Goal: Task Accomplishment & Management: Complete application form

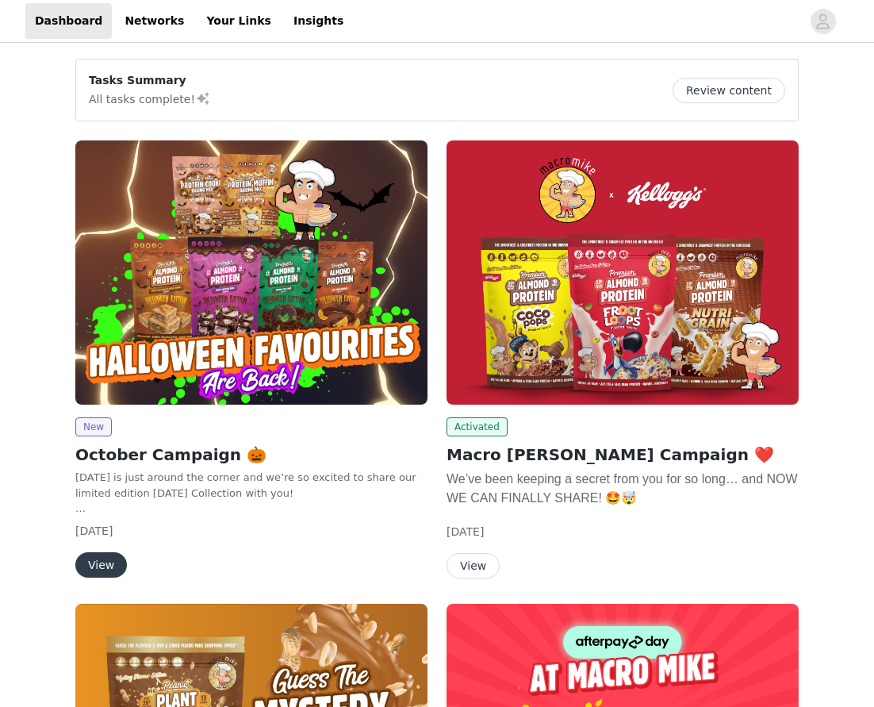
click at [104, 561] on button "View" at bounding box center [101, 564] width 52 height 25
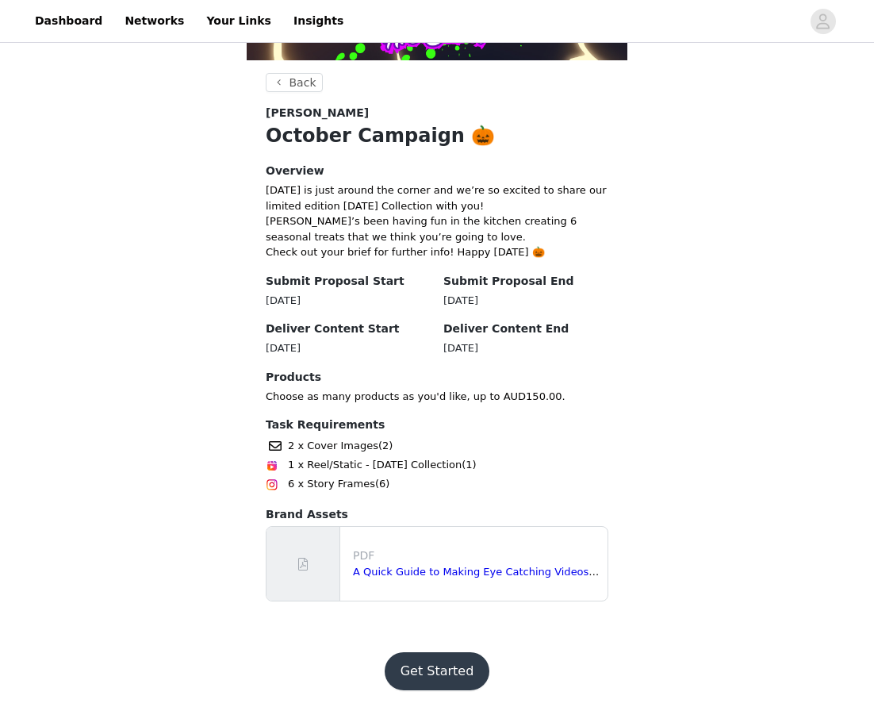
scroll to position [270, 0]
click at [442, 668] on button "Get Started" at bounding box center [437, 672] width 105 height 38
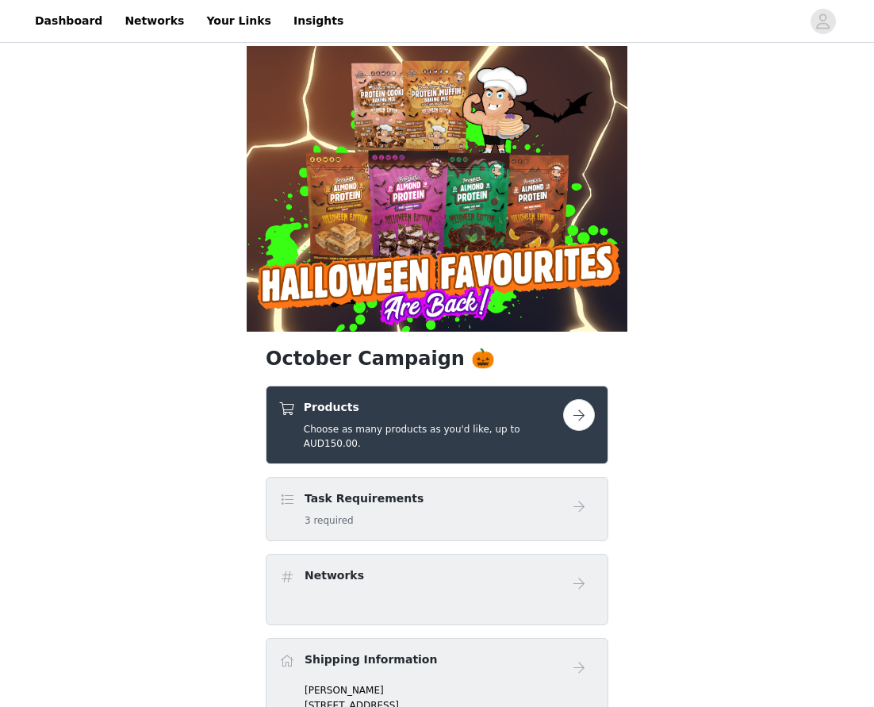
click at [576, 418] on button "button" at bounding box center [579, 415] width 32 height 32
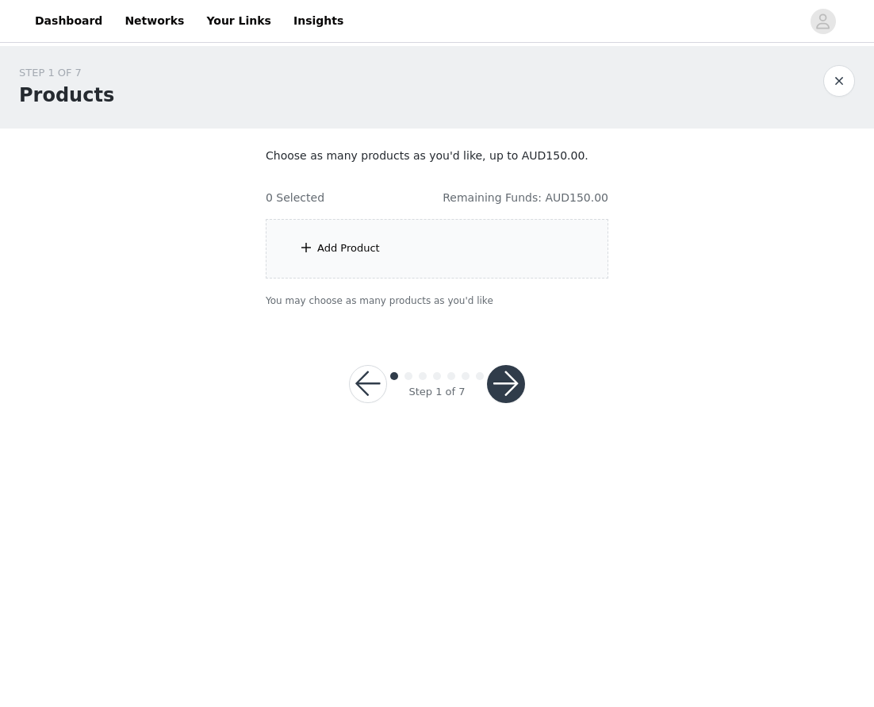
click at [343, 247] on div "Add Product" at bounding box center [348, 248] width 63 height 16
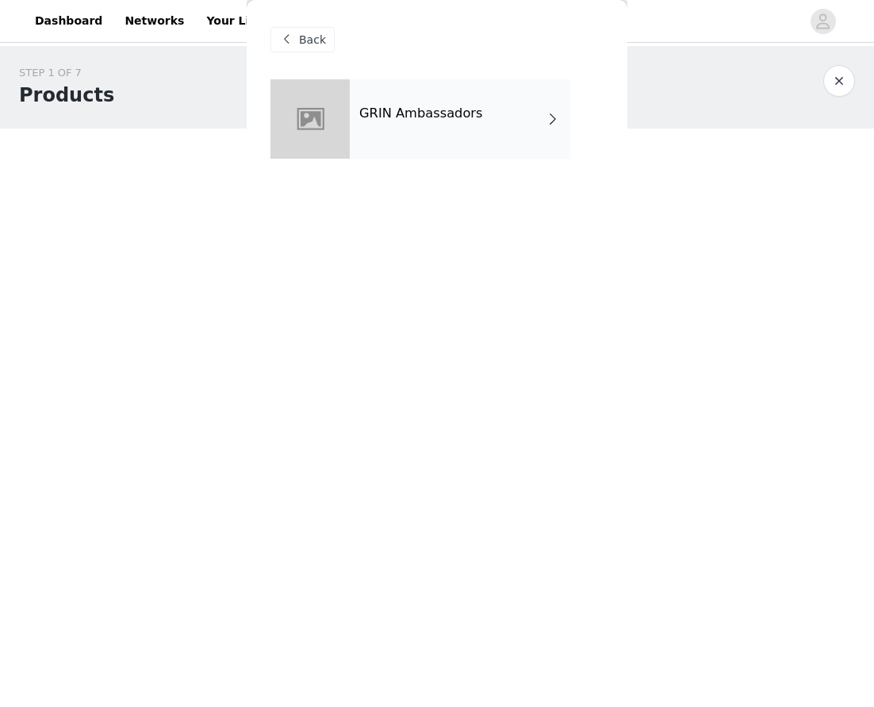
click at [538, 129] on div "GRIN Ambassadors" at bounding box center [460, 118] width 220 height 79
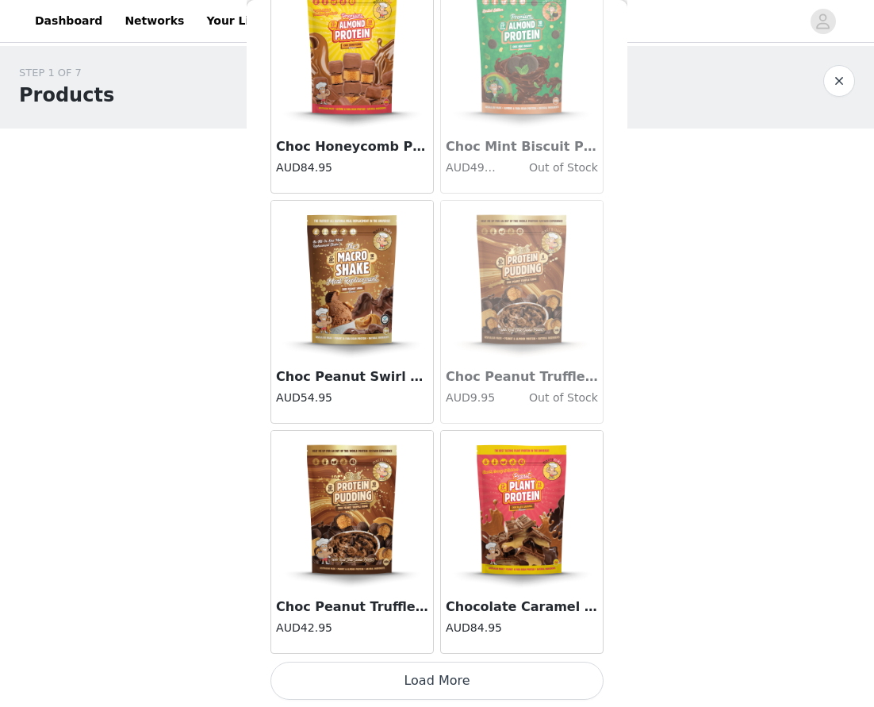
click at [432, 678] on button "Load More" at bounding box center [436, 680] width 333 height 38
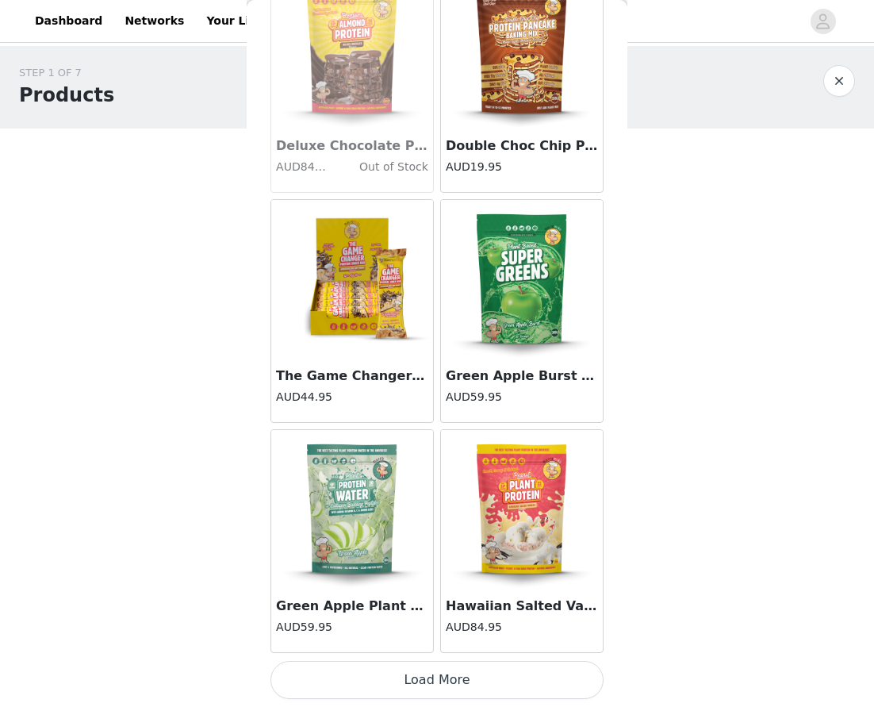
scroll to position [4020, 0]
click at [439, 682] on button "Load More" at bounding box center [436, 680] width 333 height 38
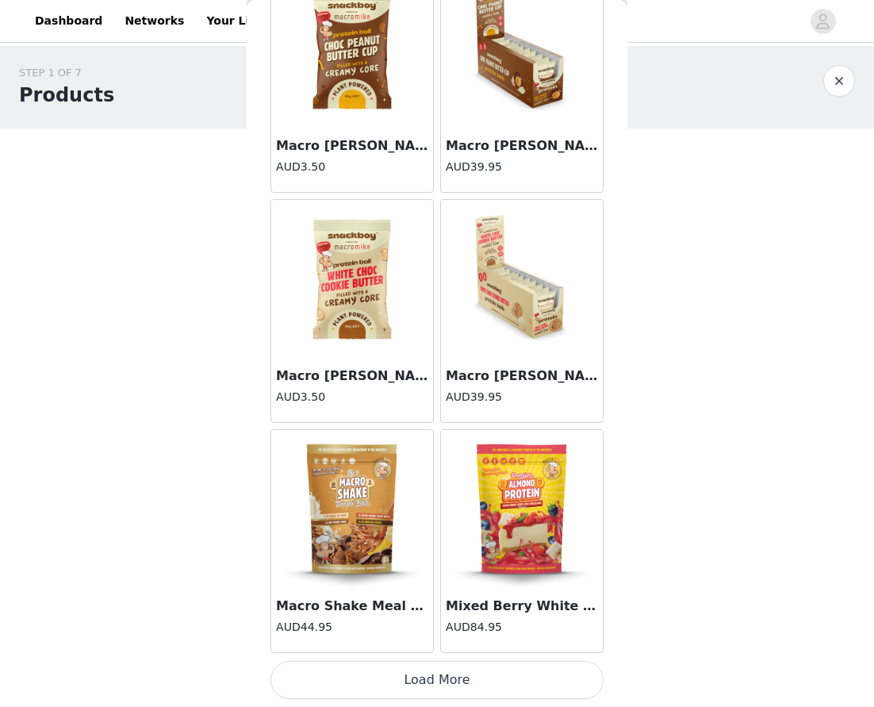
scroll to position [6319, 0]
click at [442, 683] on button "Load More" at bounding box center [436, 680] width 333 height 38
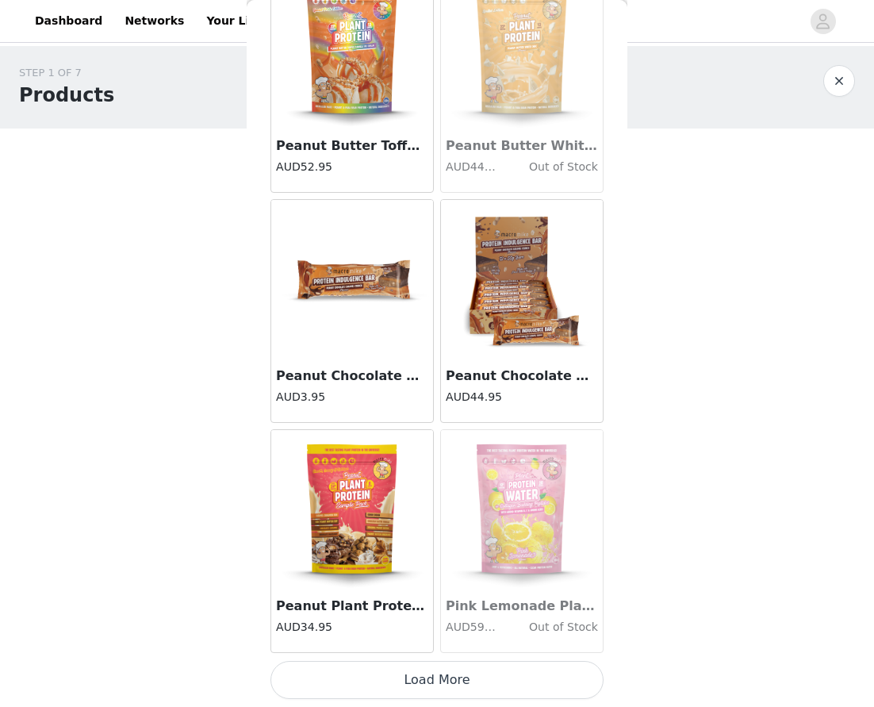
scroll to position [0, 0]
click at [455, 679] on button "Load More" at bounding box center [436, 680] width 333 height 38
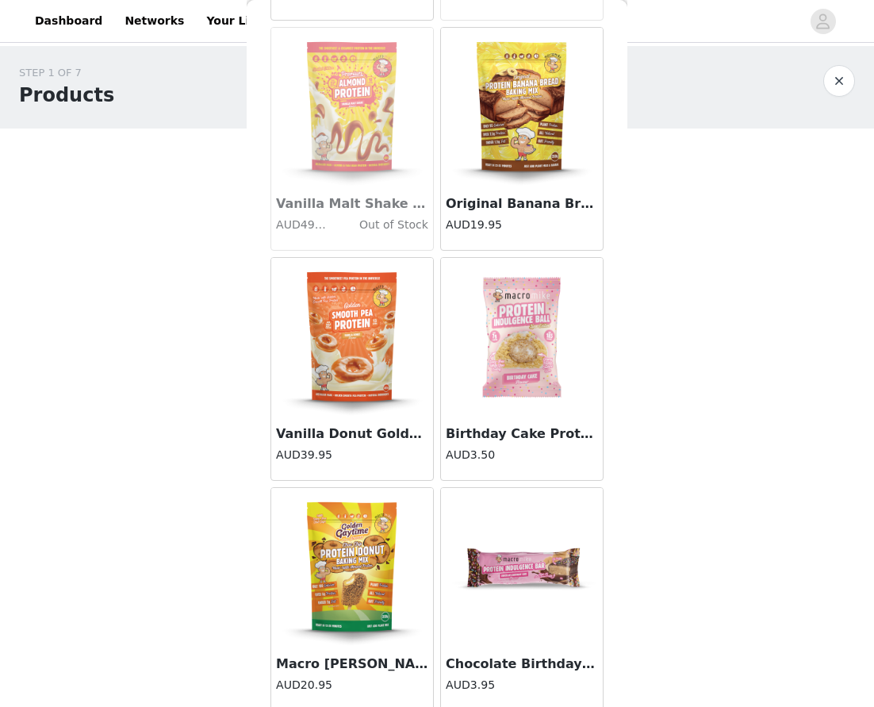
scroll to position [10634, 0]
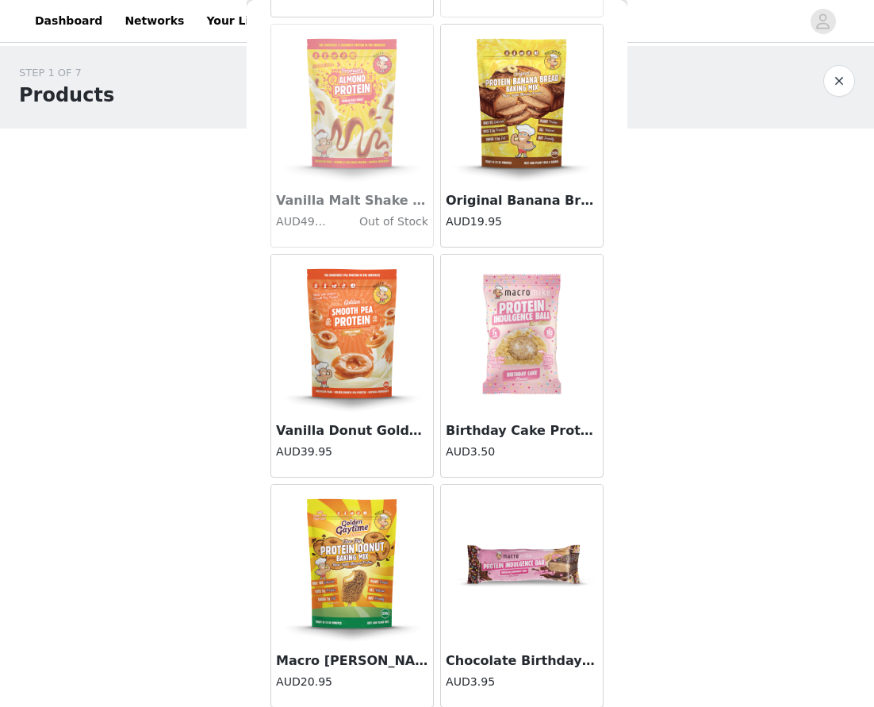
click at [367, 376] on img at bounding box center [352, 334] width 159 height 159
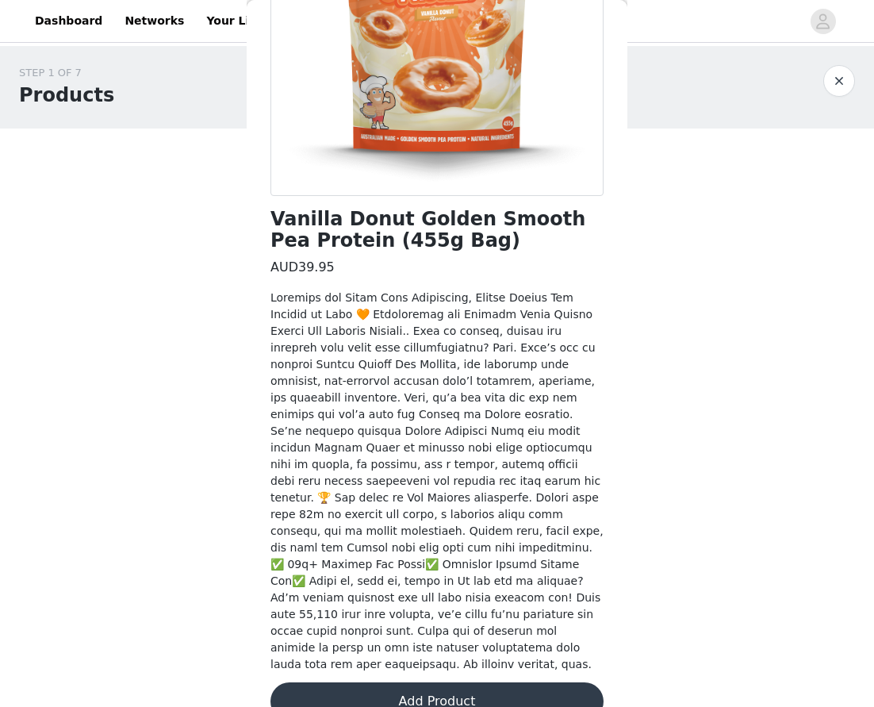
scroll to position [239, 0]
click at [431, 683] on button "Add Product" at bounding box center [436, 702] width 333 height 38
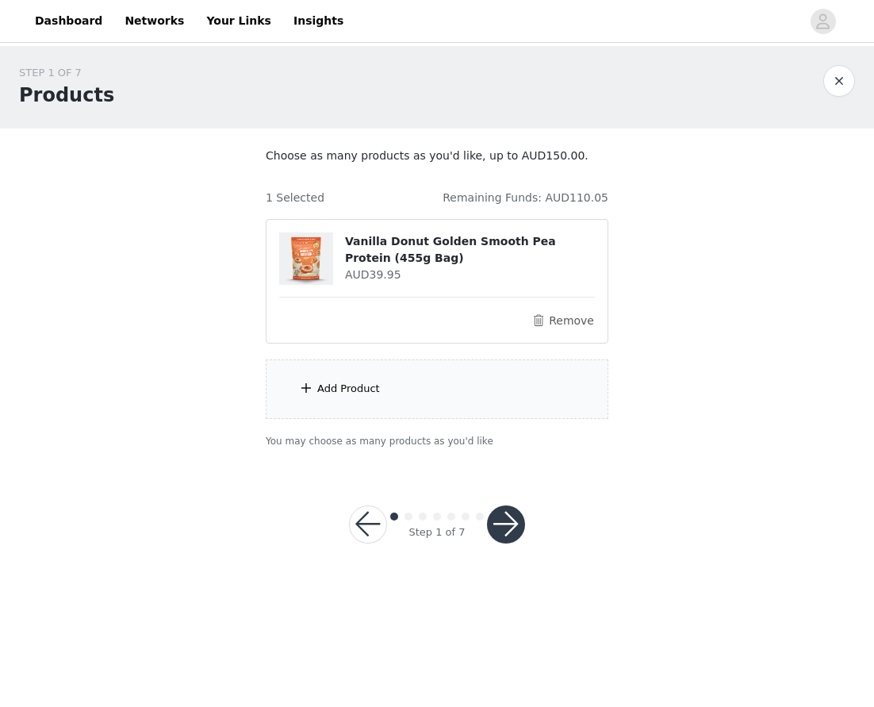
click at [344, 382] on div "Add Product" at bounding box center [348, 389] width 63 height 16
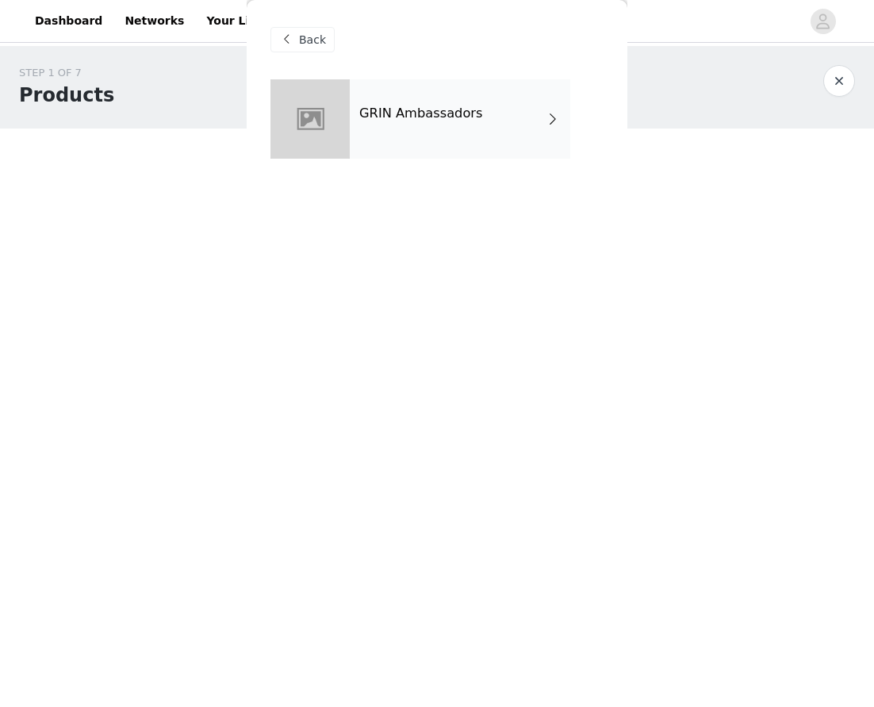
click at [534, 111] on div "GRIN Ambassadors" at bounding box center [460, 118] width 220 height 79
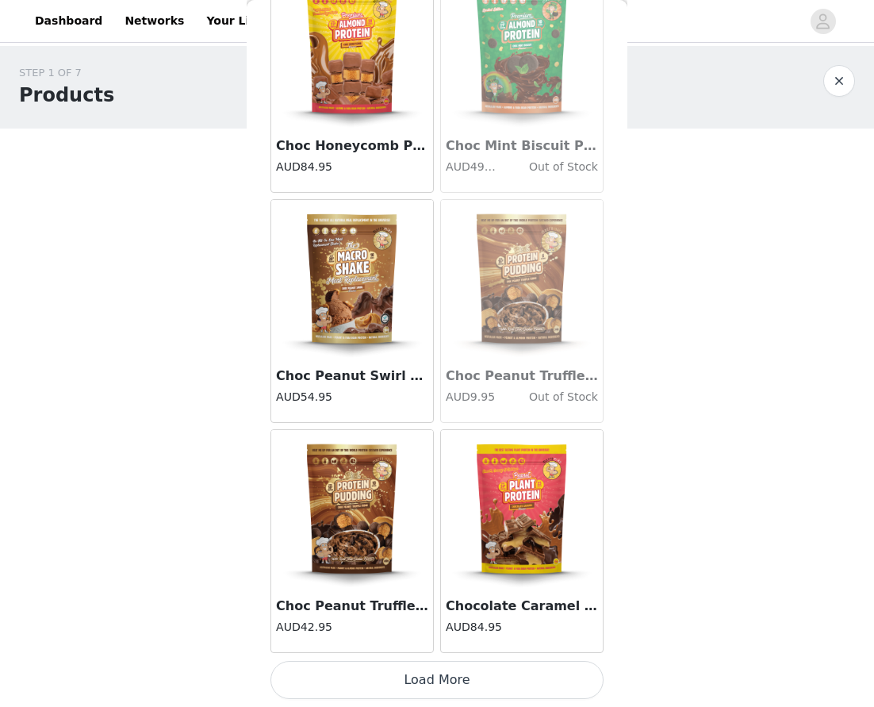
scroll to position [1720, 0]
click at [446, 679] on button "Load More" at bounding box center [436, 680] width 333 height 38
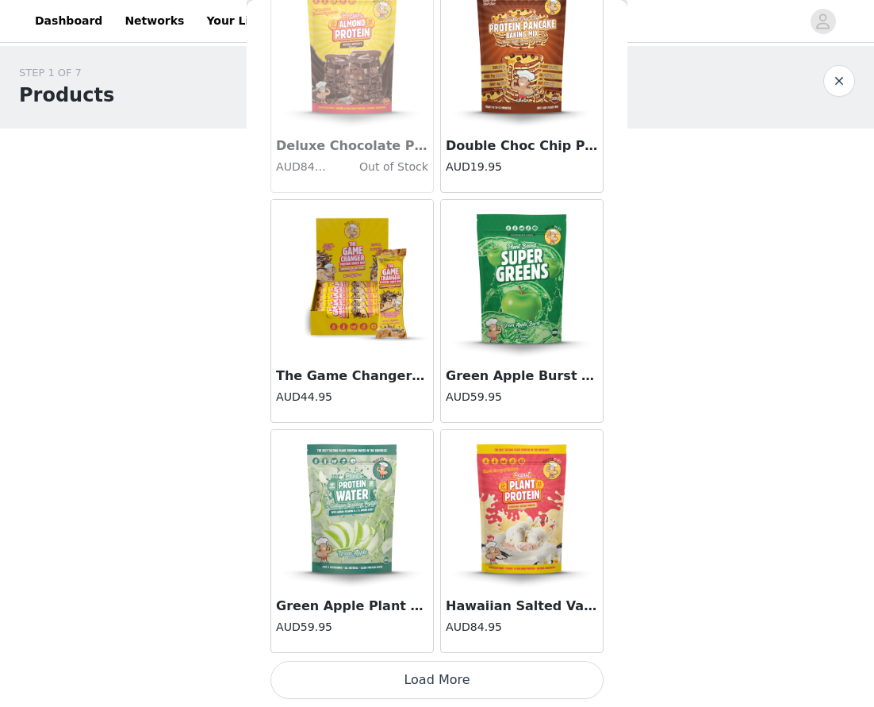
click at [439, 684] on button "Load More" at bounding box center [436, 680] width 333 height 38
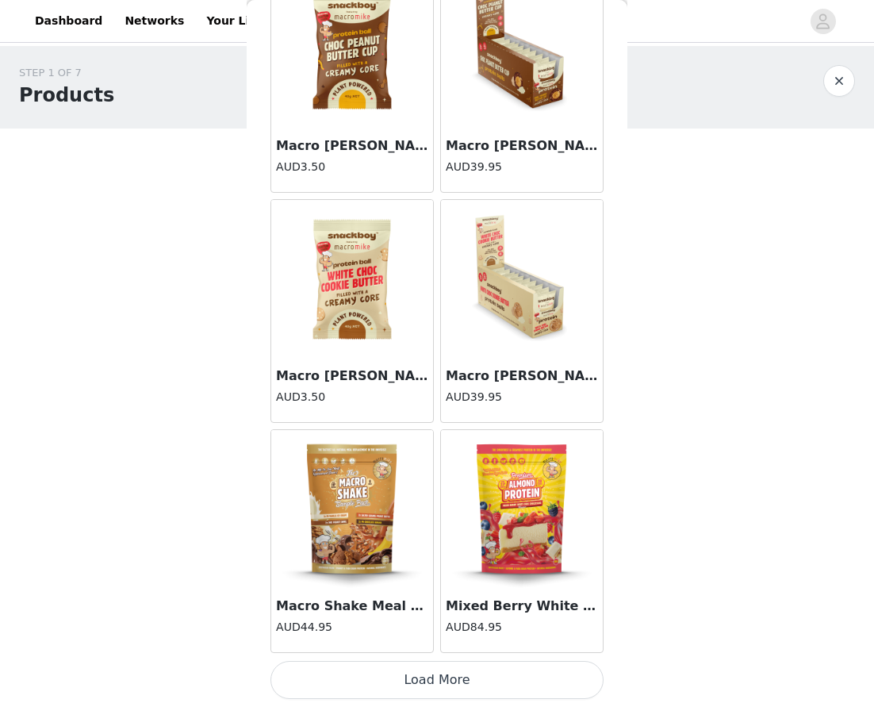
scroll to position [0, 0]
click at [442, 673] on button "Load More" at bounding box center [436, 680] width 333 height 38
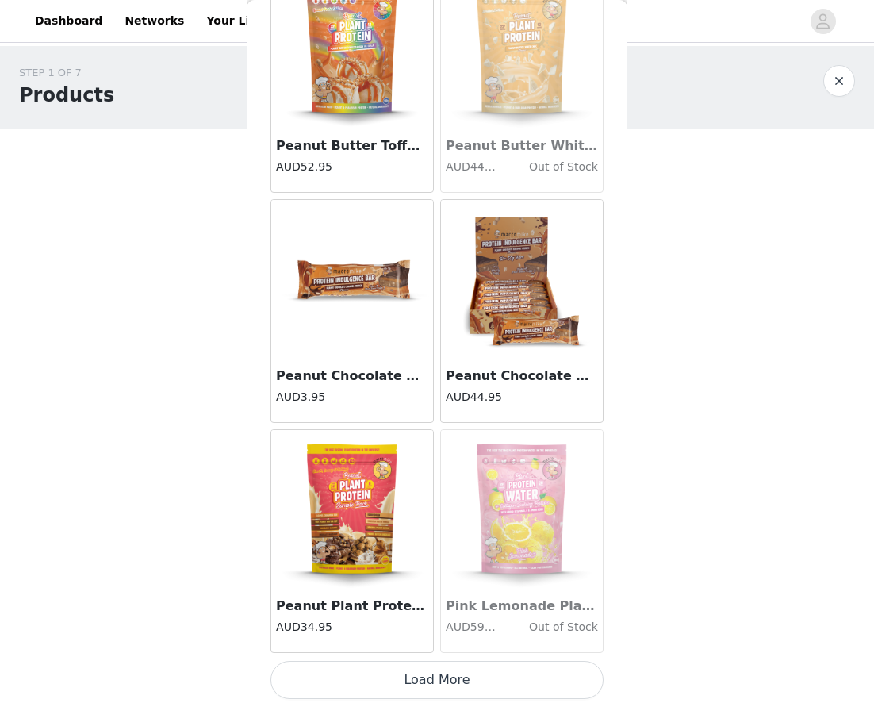
click at [442, 682] on button "Load More" at bounding box center [436, 680] width 333 height 38
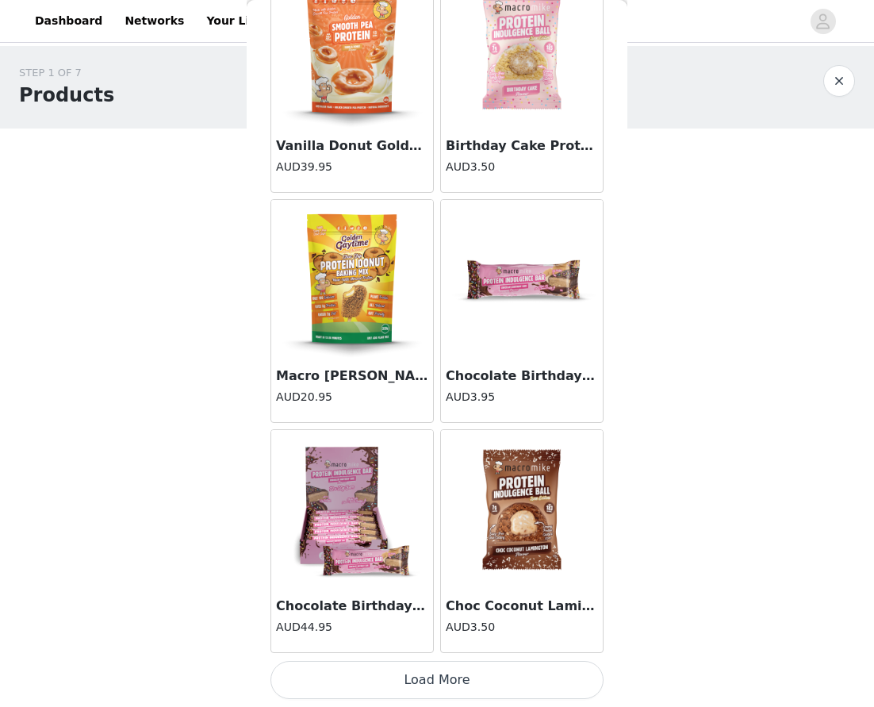
scroll to position [10918, 0]
click at [447, 677] on button "Load More" at bounding box center [436, 680] width 333 height 38
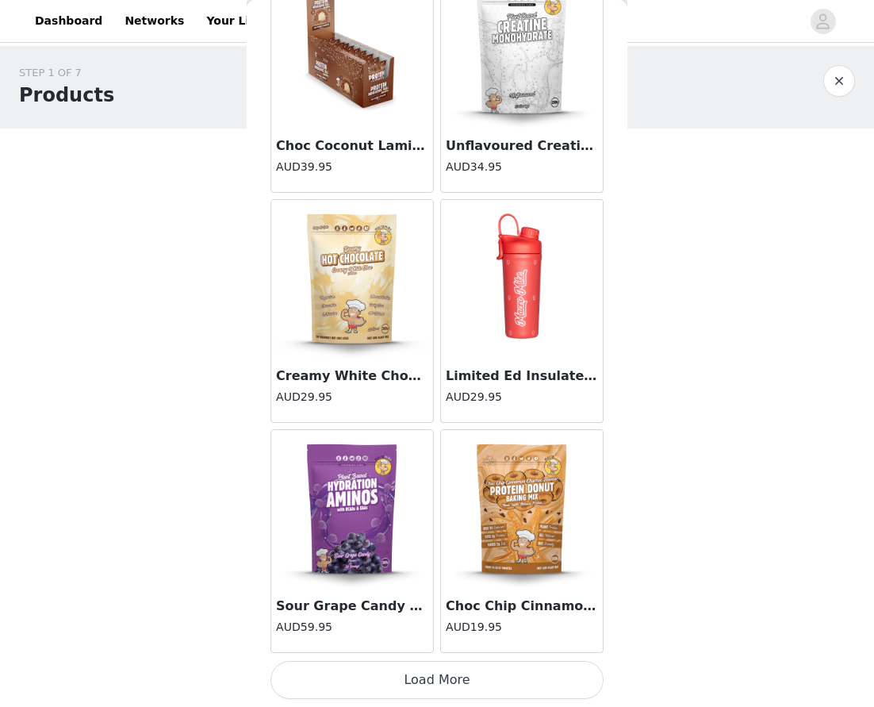
scroll to position [0, 0]
click at [439, 680] on button "Load More" at bounding box center [436, 680] width 333 height 38
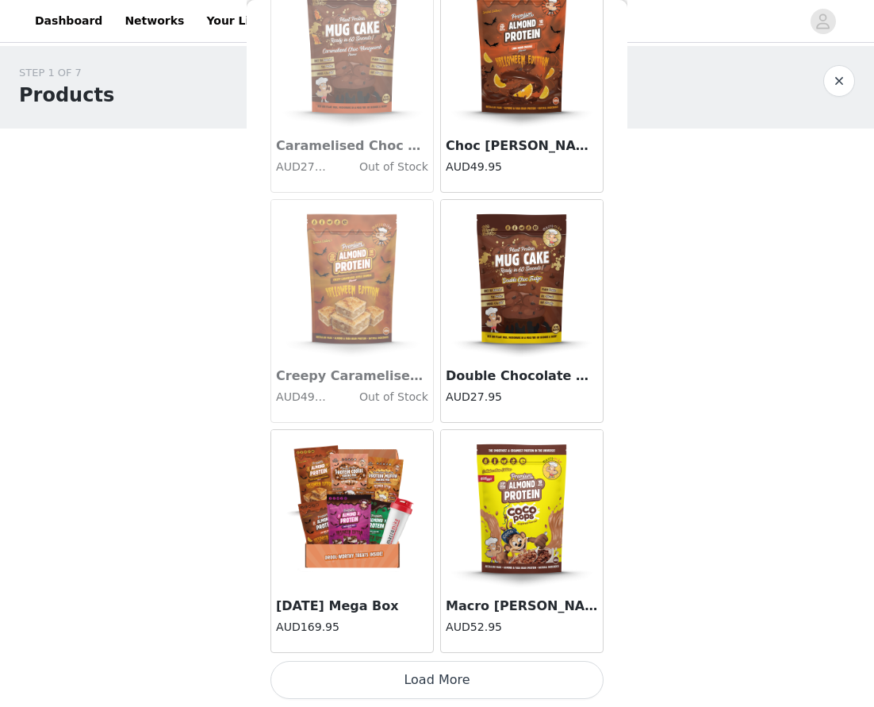
click at [444, 683] on button "Load More" at bounding box center [436, 680] width 333 height 38
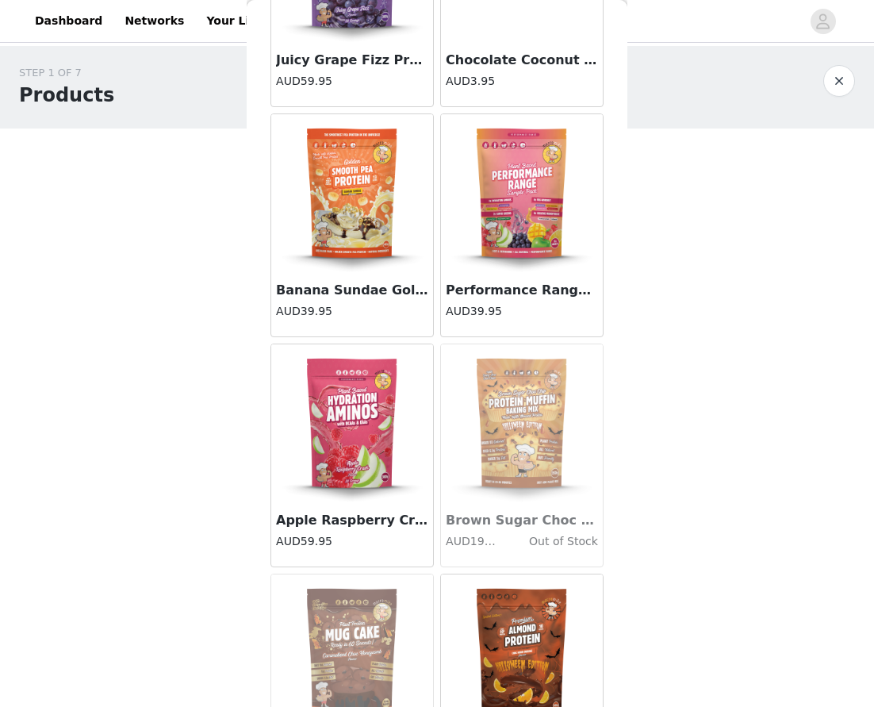
scroll to position [14911, 0]
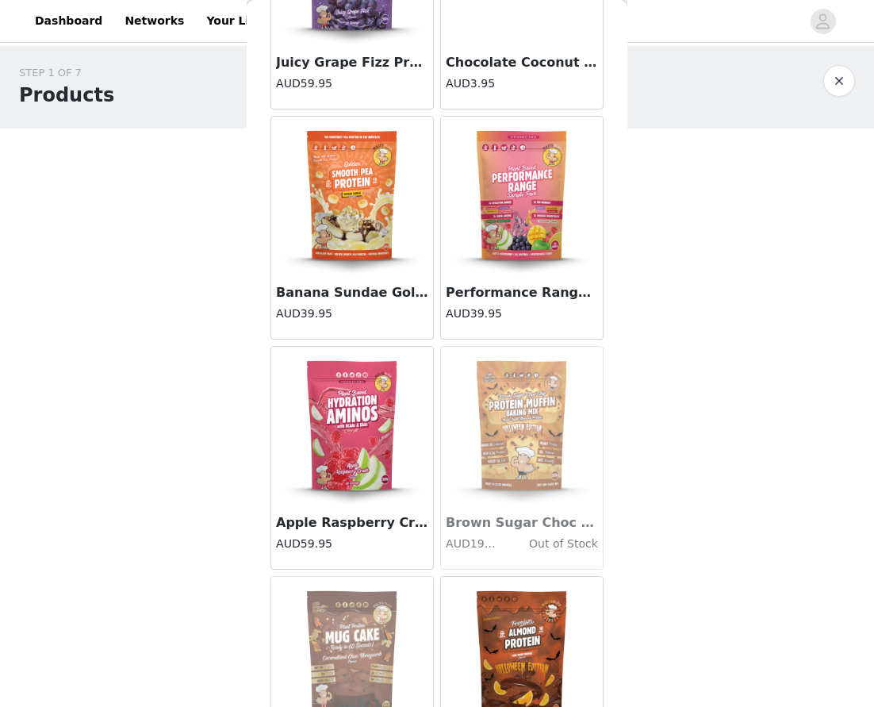
click at [358, 182] on img at bounding box center [352, 196] width 159 height 159
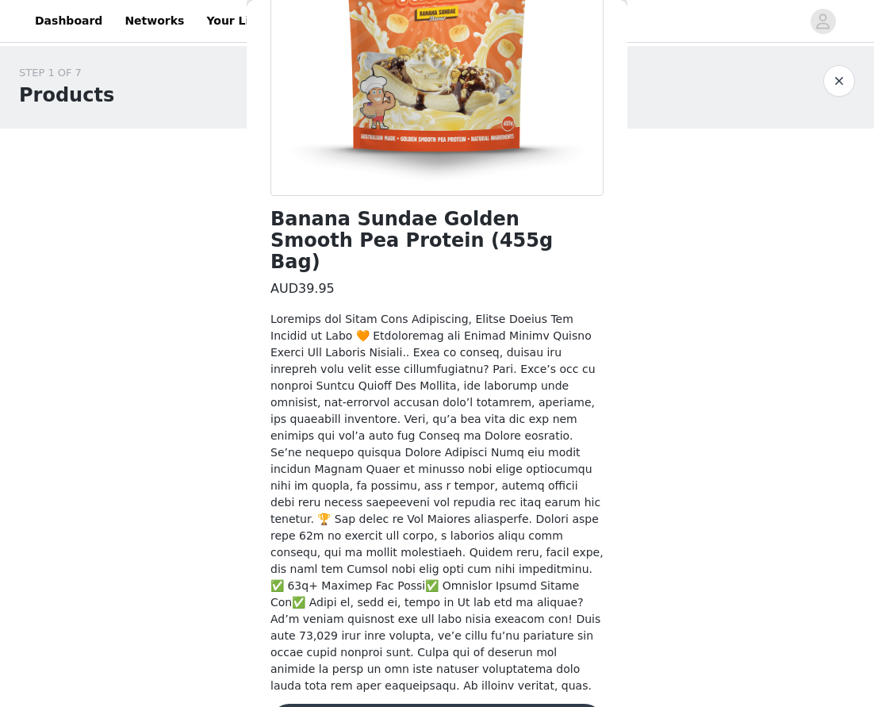
scroll to position [239, 0]
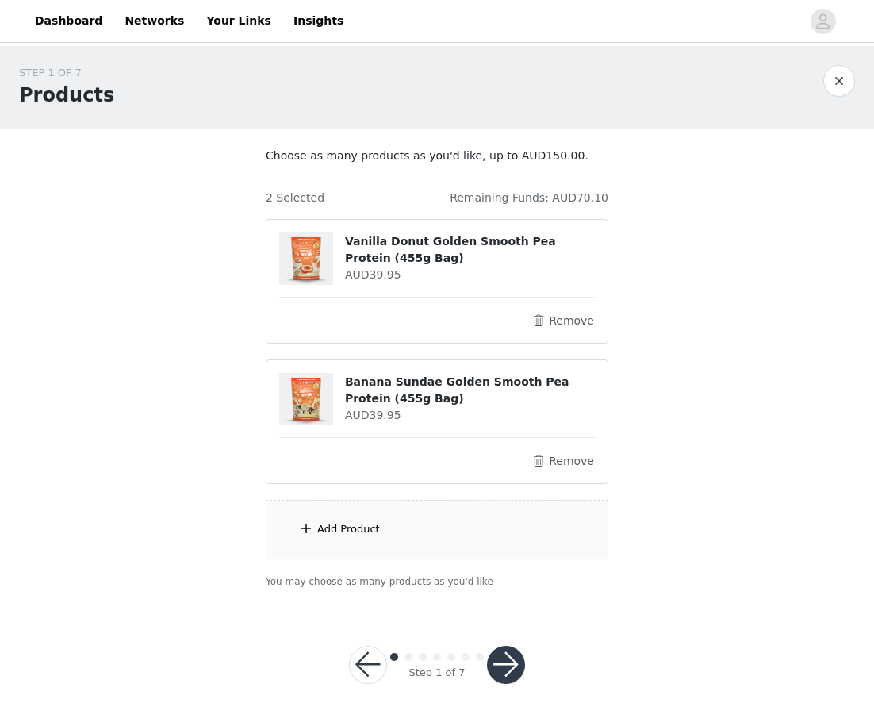
click at [339, 526] on div "Add Product" at bounding box center [348, 529] width 63 height 16
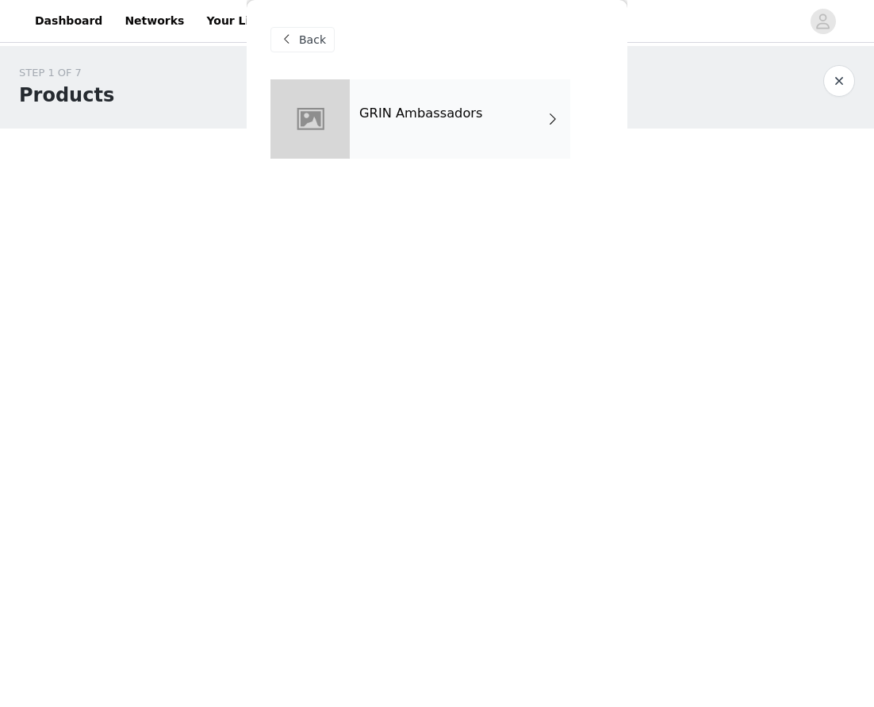
click at [500, 124] on div "GRIN Ambassadors" at bounding box center [460, 118] width 220 height 79
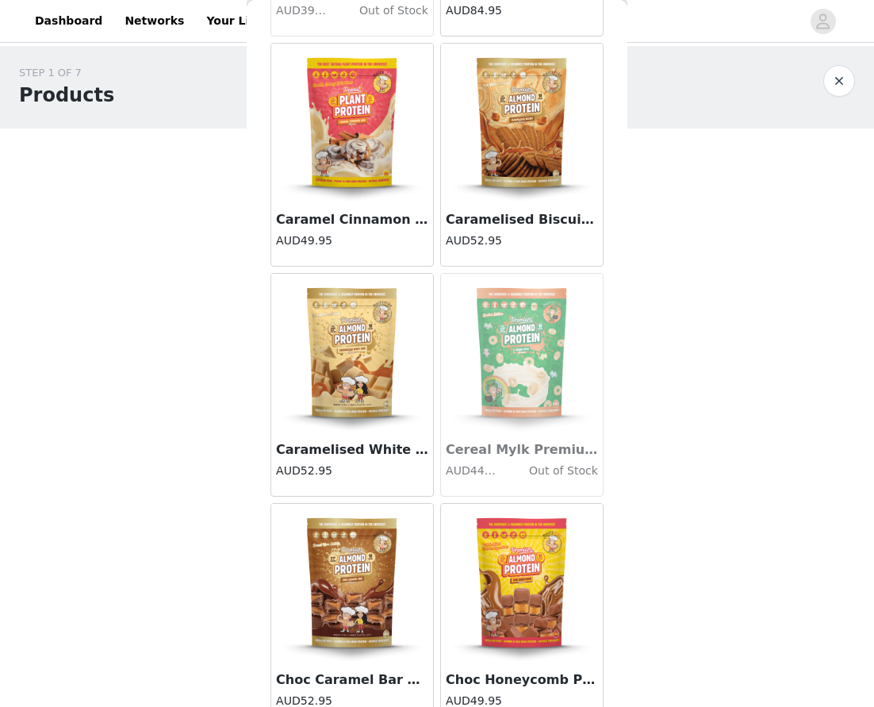
scroll to position [897, 0]
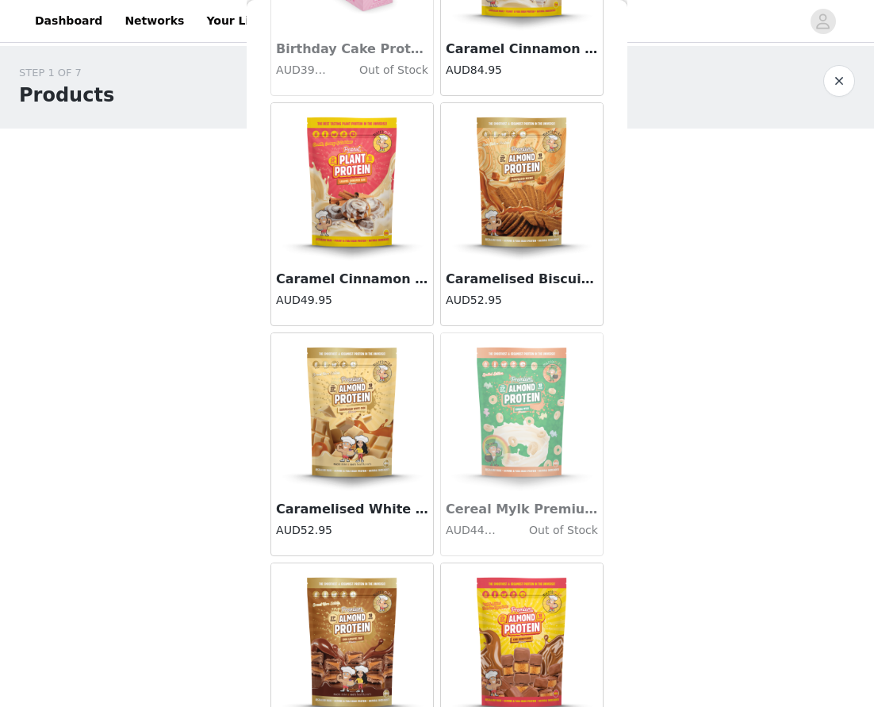
click at [515, 186] on img at bounding box center [521, 182] width 159 height 159
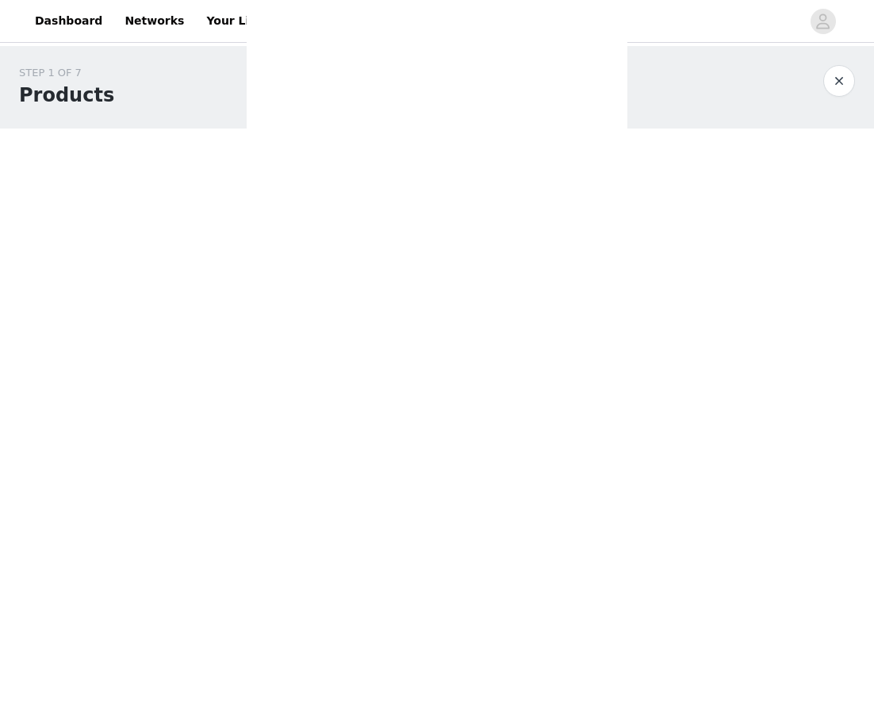
click at [515, 186] on div "Back Almond Protein Sample Pack - 8 x 40g Sachets AUD44.95 Apple and Mango Plan…" at bounding box center [437, 353] width 381 height 707
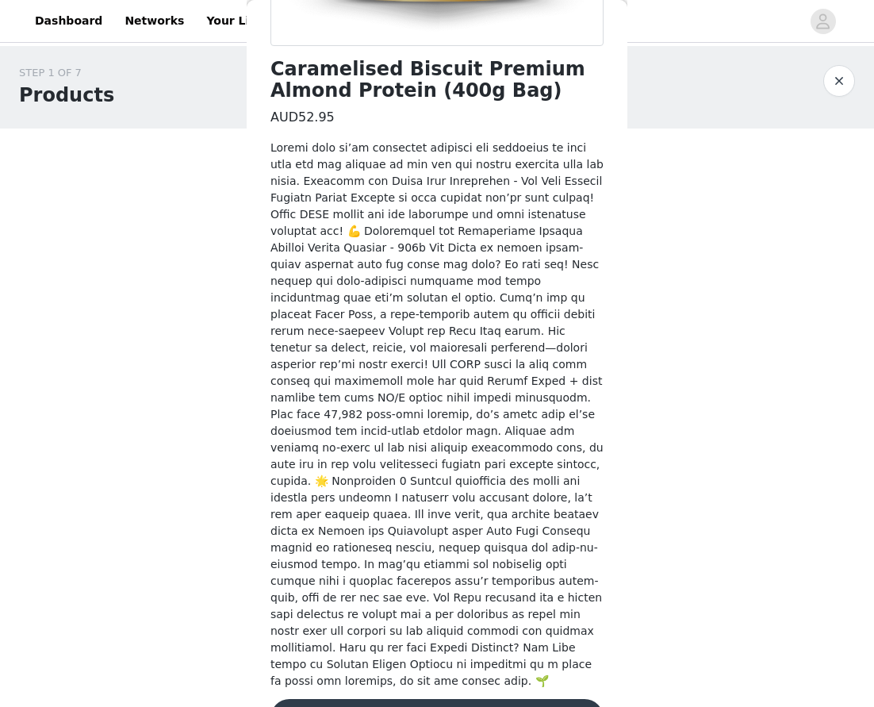
scroll to position [389, 0]
click at [444, 699] on button "Add Product" at bounding box center [436, 718] width 333 height 38
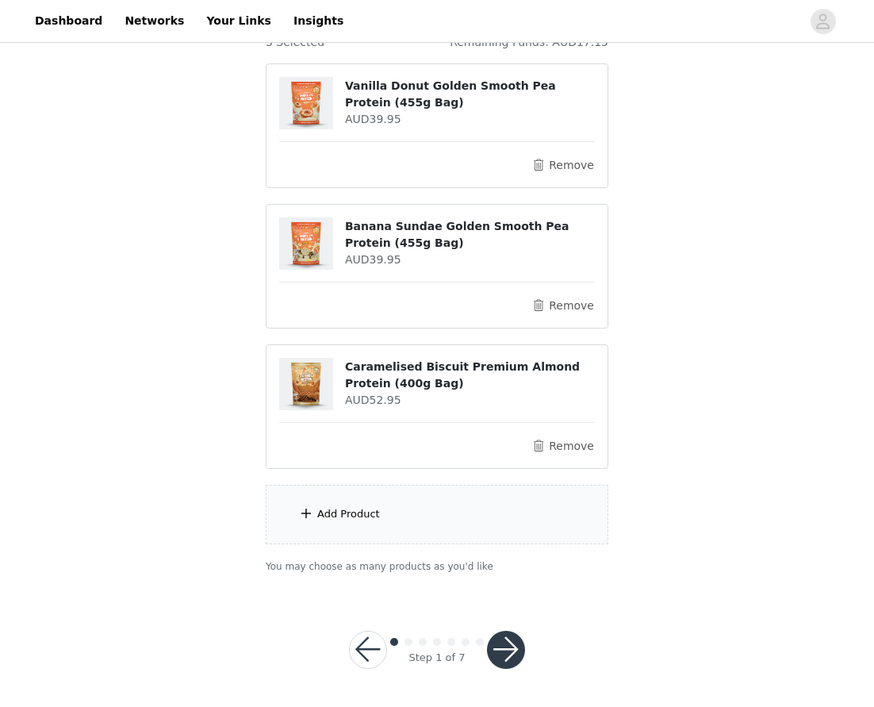
scroll to position [155, 0]
click at [347, 512] on div "Add Product" at bounding box center [348, 515] width 63 height 16
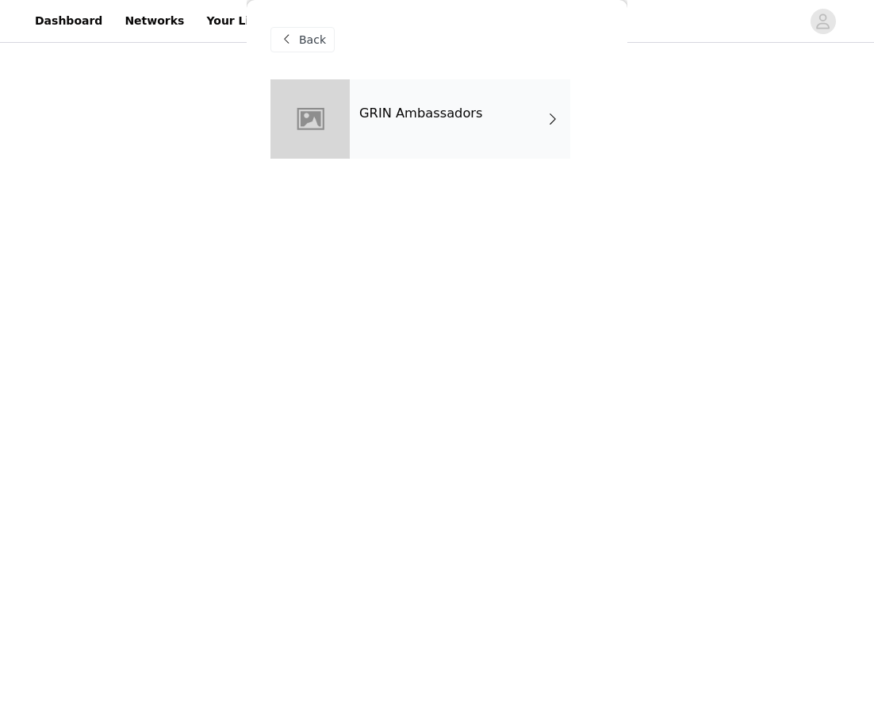
click at [534, 113] on div "GRIN Ambassadors" at bounding box center [460, 118] width 220 height 79
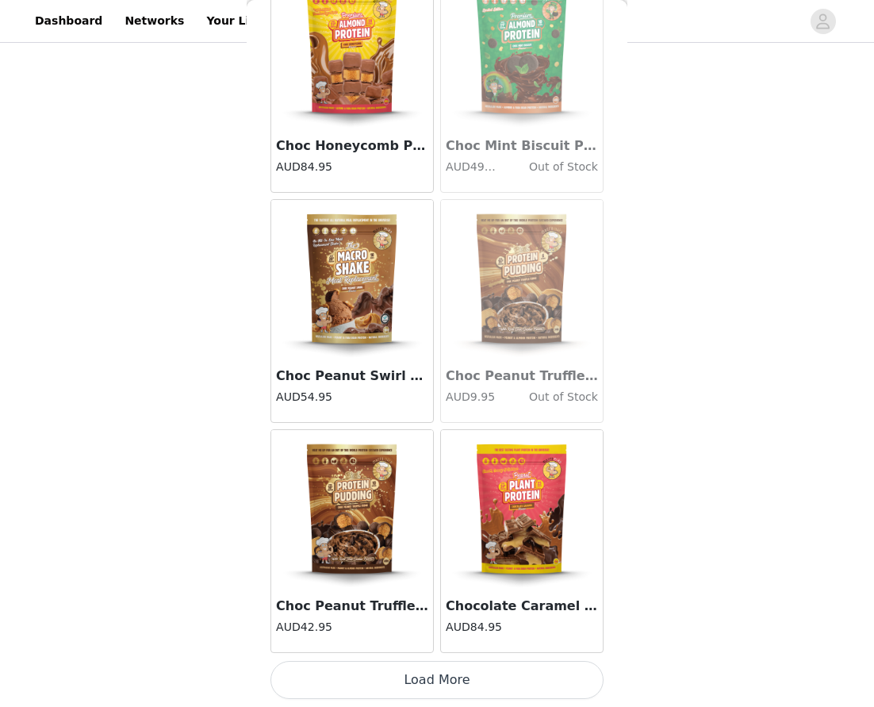
click at [439, 682] on button "Load More" at bounding box center [436, 680] width 333 height 38
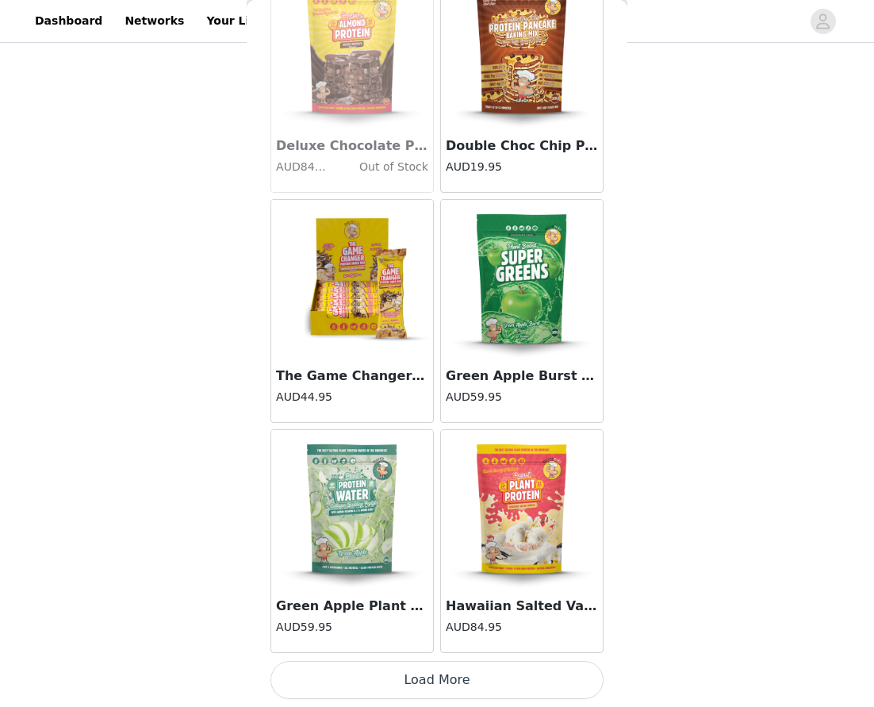
click at [443, 673] on button "Load More" at bounding box center [436, 680] width 333 height 38
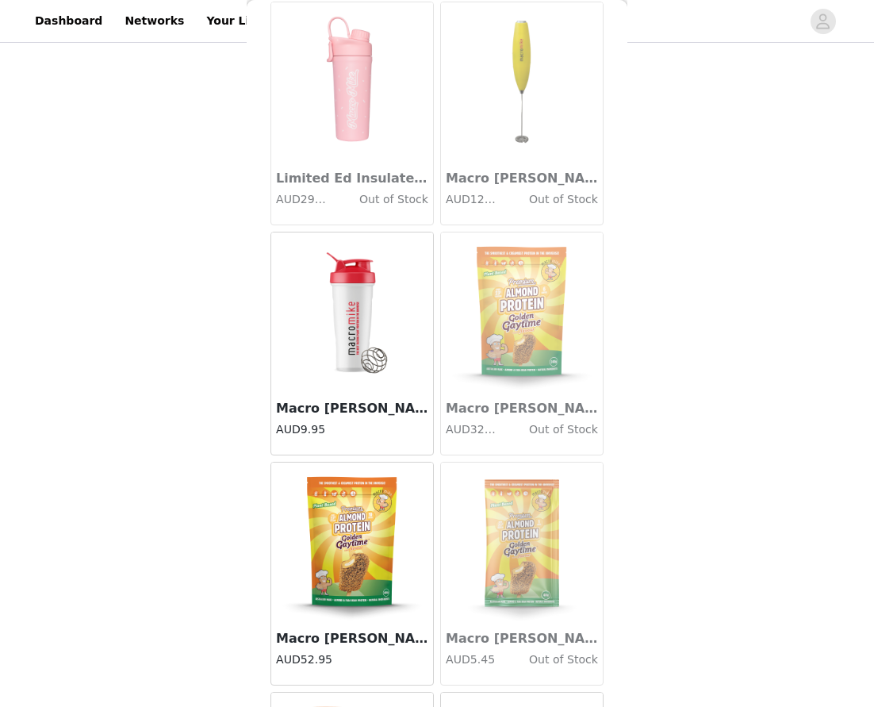
scroll to position [5364, 0]
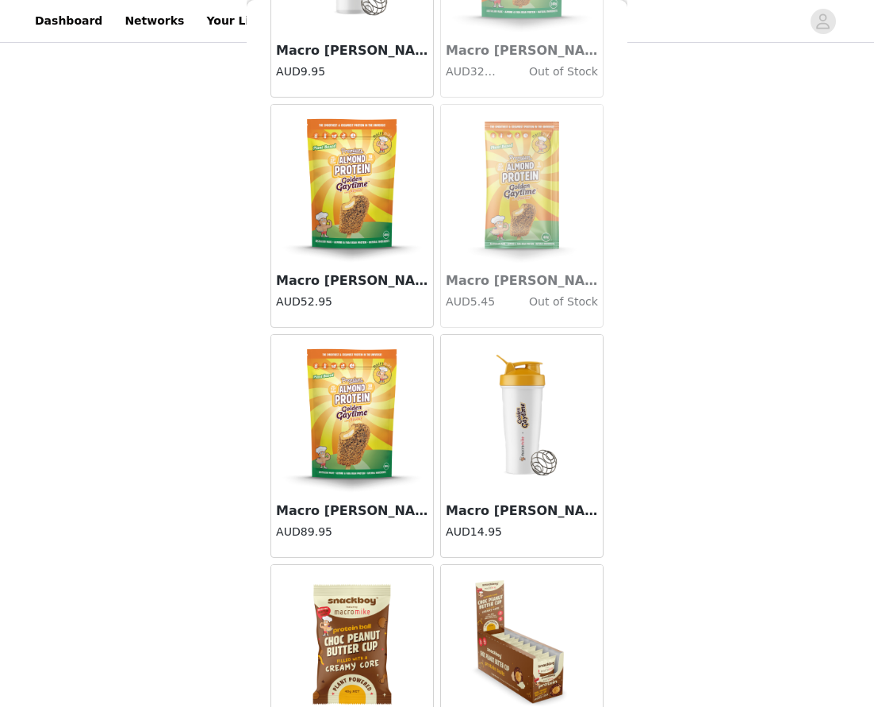
click at [532, 420] on img at bounding box center [521, 414] width 159 height 159
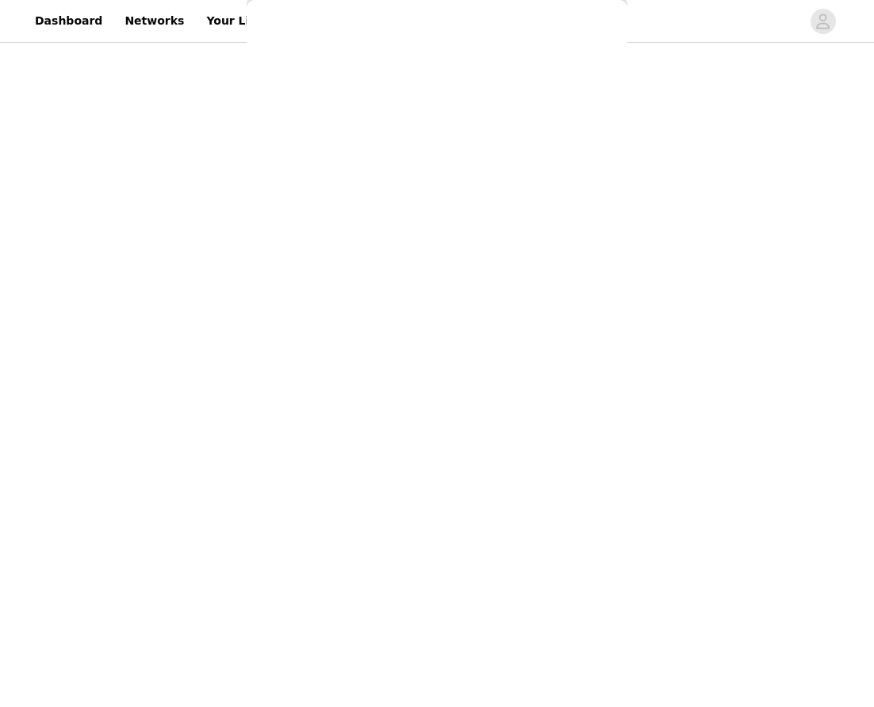
click at [532, 420] on div "Back Almond Protein Sample Pack - 8 x 40g Sachets AUD44.95 Apple and Mango Plan…" at bounding box center [437, 353] width 381 height 707
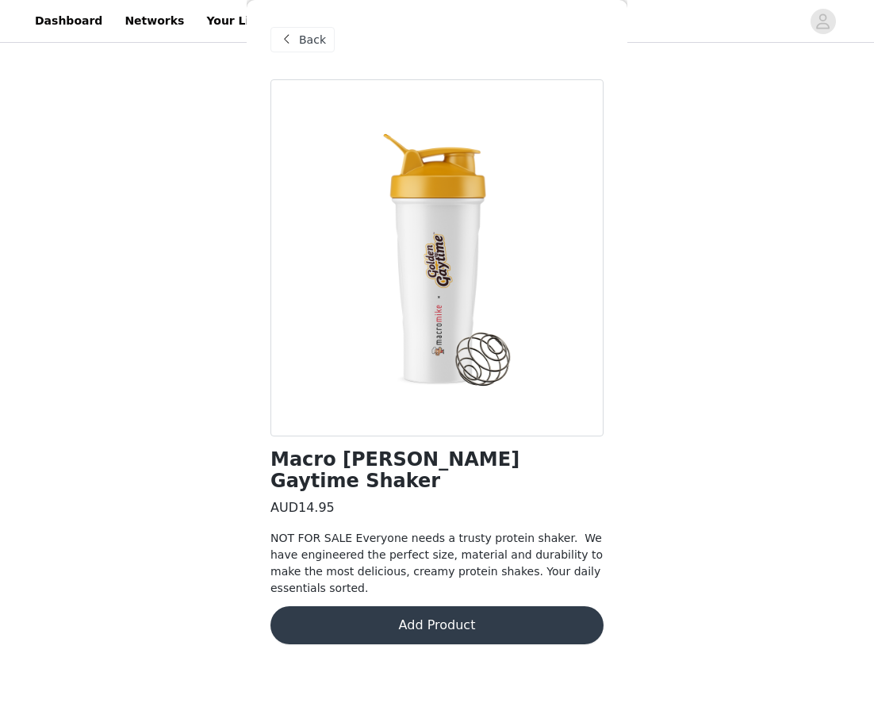
drag, startPoint x: 437, startPoint y: 602, endPoint x: 445, endPoint y: 601, distance: 8.0
click at [437, 606] on button "Add Product" at bounding box center [436, 625] width 333 height 38
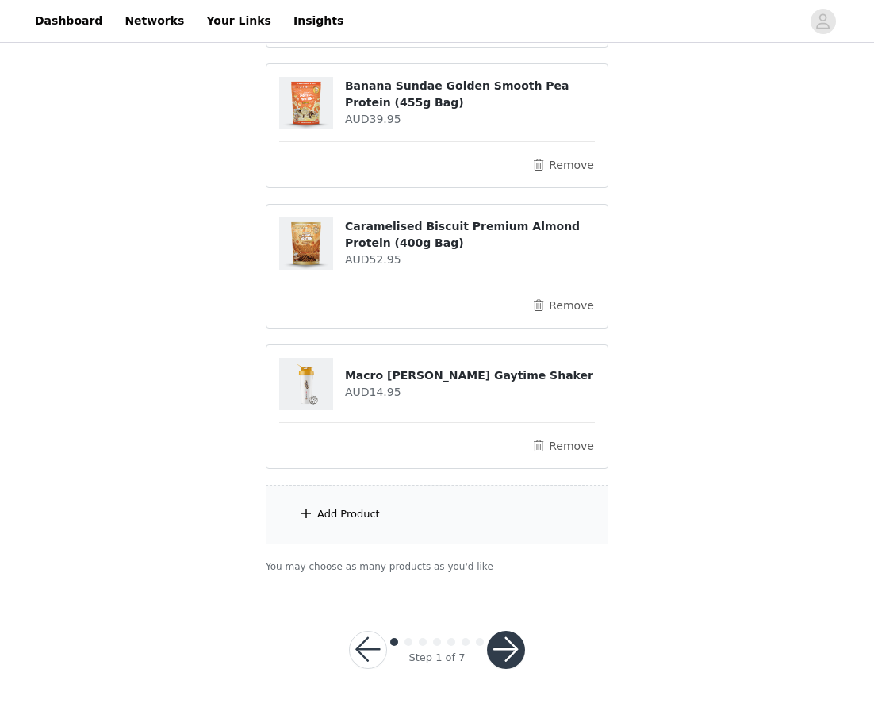
scroll to position [295, 0]
click at [505, 643] on button "button" at bounding box center [506, 650] width 38 height 38
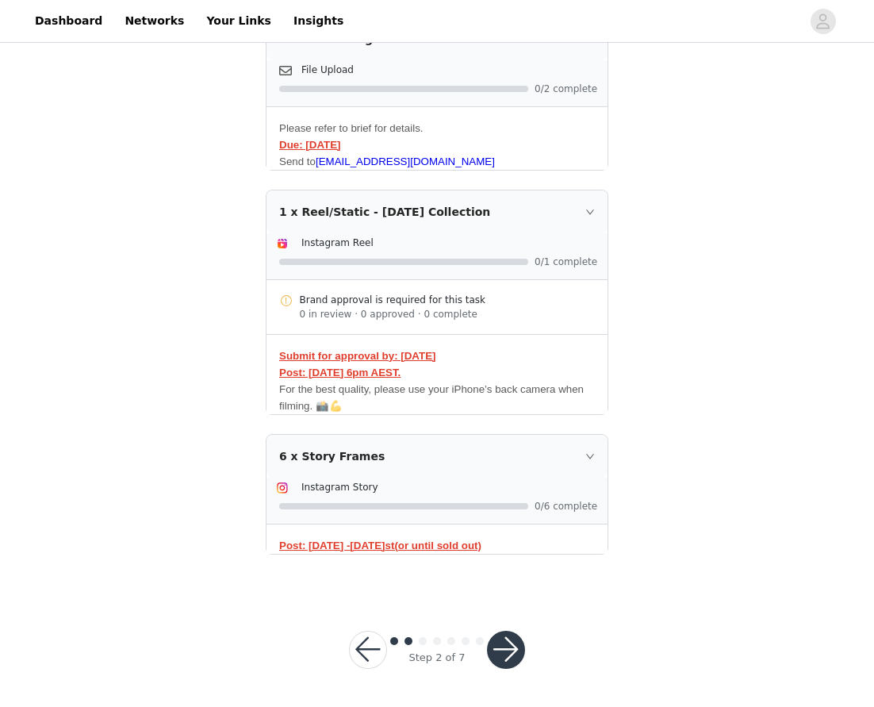
scroll to position [366, 0]
click at [505, 653] on button "button" at bounding box center [506, 650] width 38 height 38
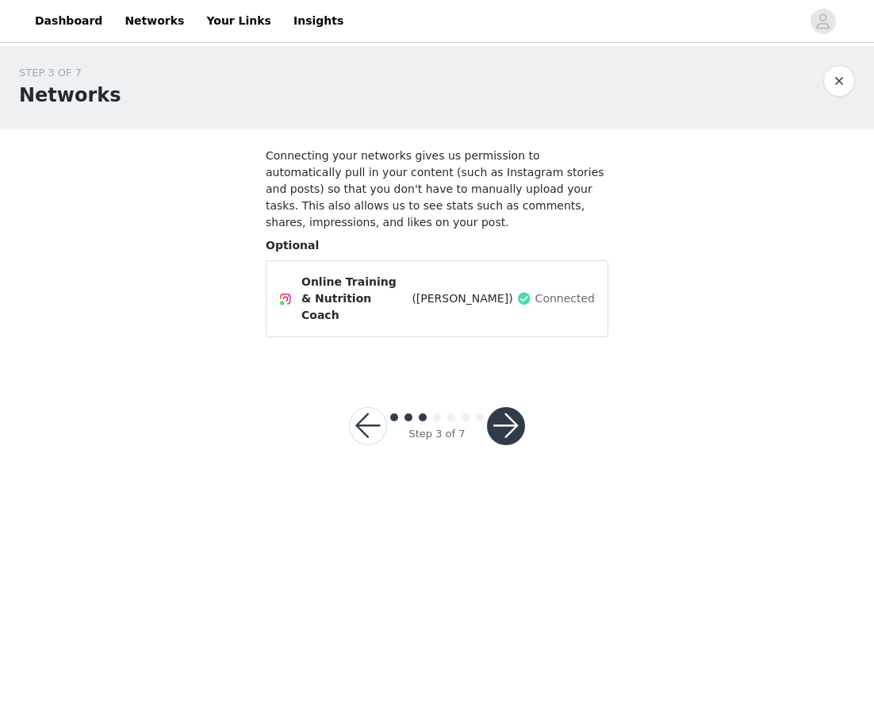
click at [512, 407] on button "button" at bounding box center [506, 426] width 38 height 38
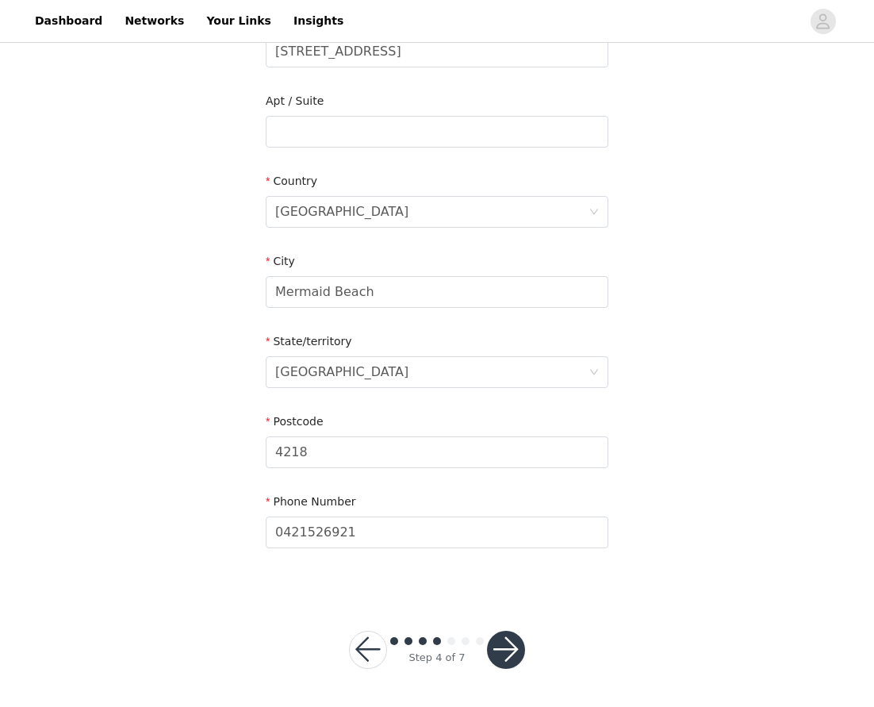
scroll to position [374, 0]
click at [506, 654] on button "button" at bounding box center [506, 650] width 38 height 38
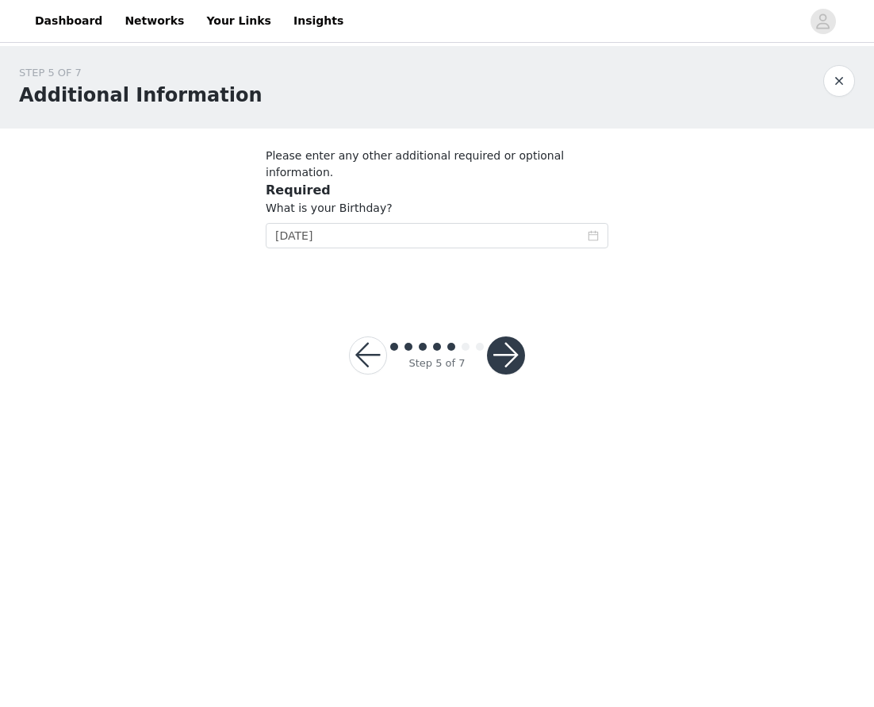
click at [509, 339] on button "button" at bounding box center [506, 355] width 38 height 38
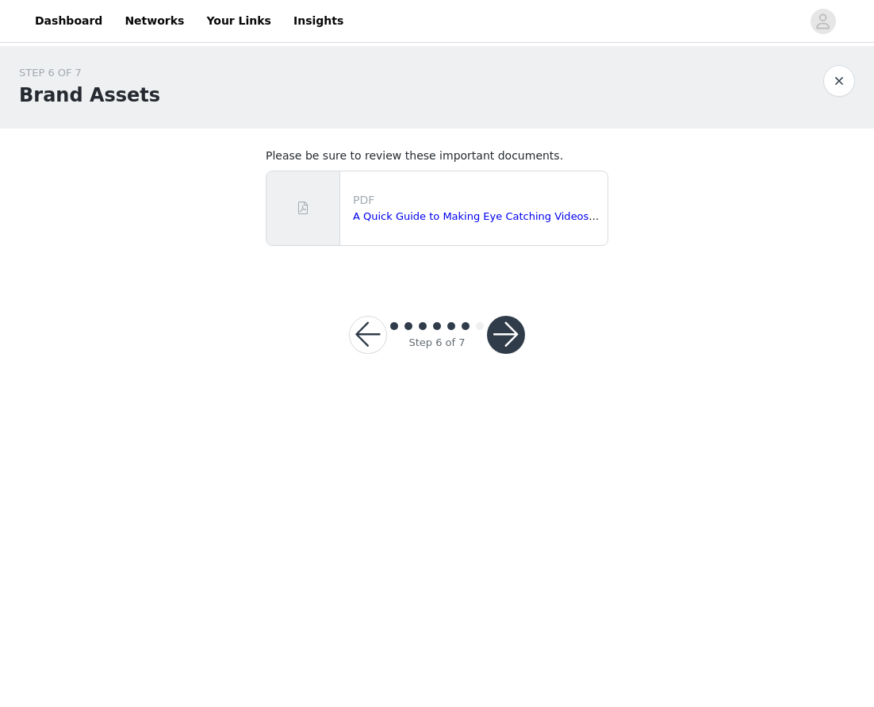
scroll to position [1, 0]
click at [512, 336] on button "button" at bounding box center [506, 335] width 38 height 38
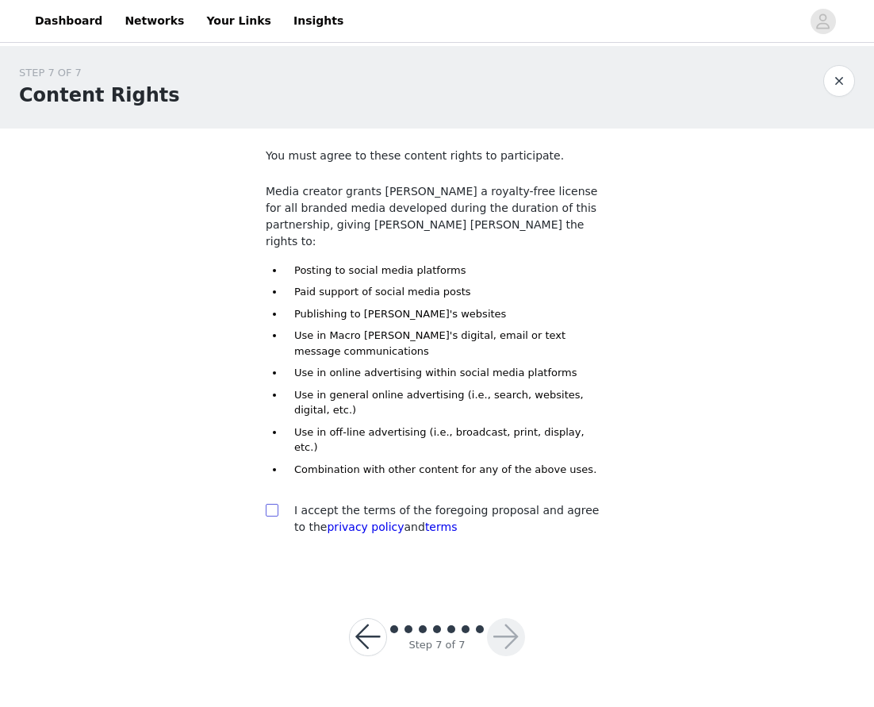
click at [272, 504] on input "checkbox" at bounding box center [271, 509] width 11 height 11
checkbox input "true"
click at [504, 618] on button "button" at bounding box center [506, 637] width 38 height 38
